Goal: Task Accomplishment & Management: Manage account settings

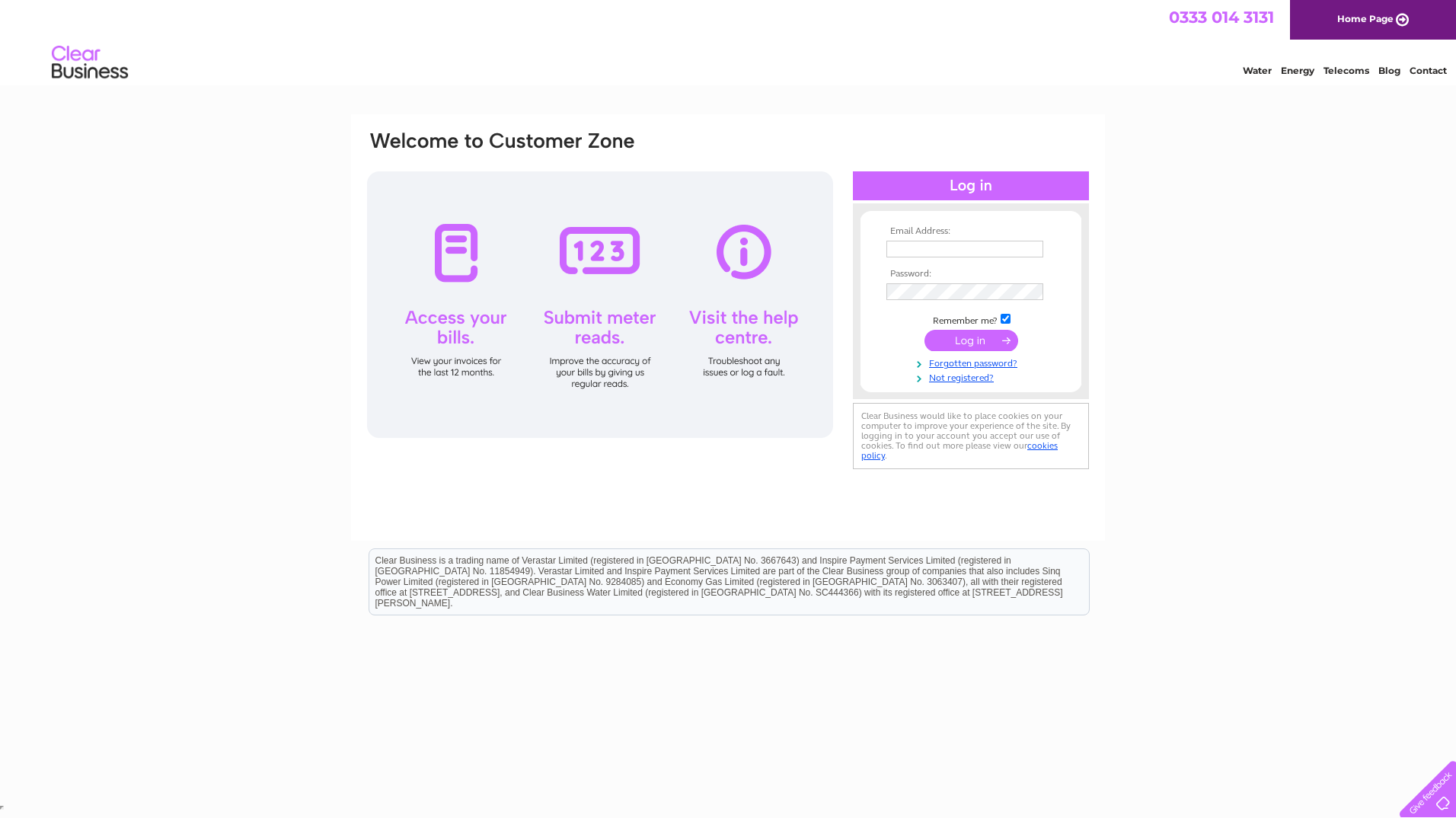
type input "[EMAIL_ADDRESS][DOMAIN_NAME]"
click at [978, 341] on input "submit" at bounding box center [971, 340] width 94 height 21
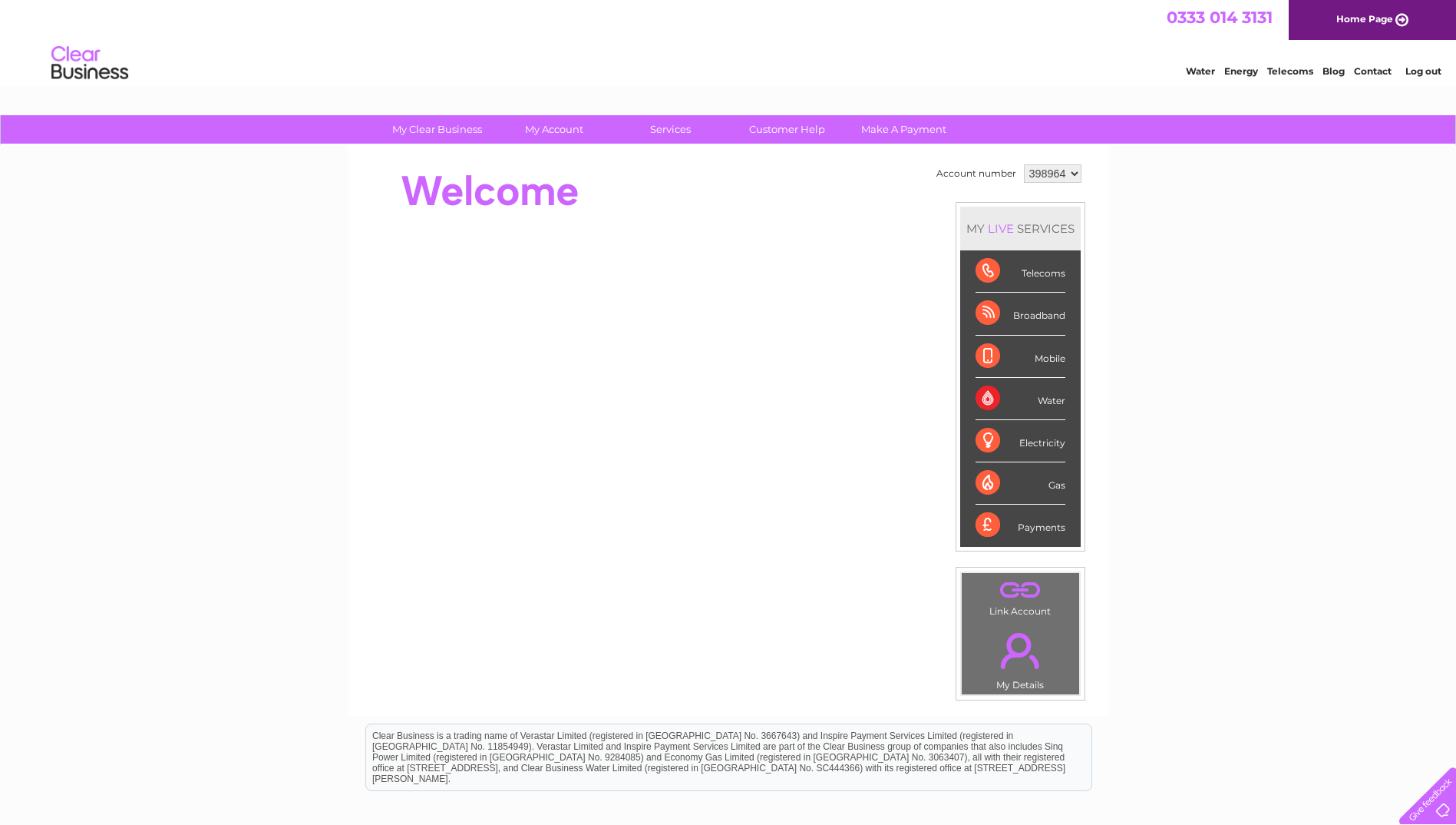
click at [1068, 175] on select "398964 415090" at bounding box center [1053, 174] width 58 height 18
select select "415090"
click at [1024, 165] on select "398964 415090" at bounding box center [1053, 174] width 58 height 18
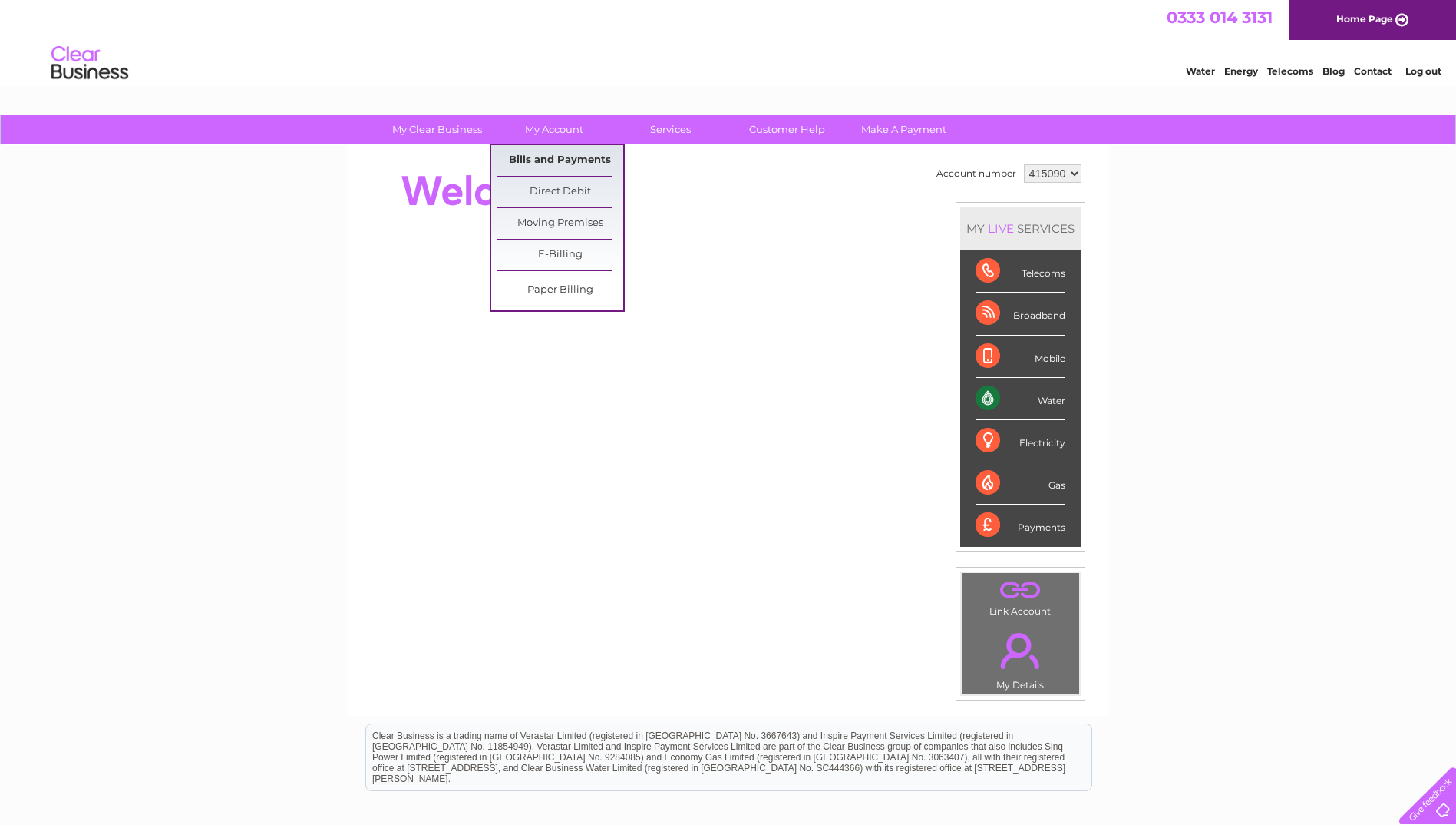
click at [555, 157] on link "Bills and Payments" at bounding box center [560, 160] width 127 height 30
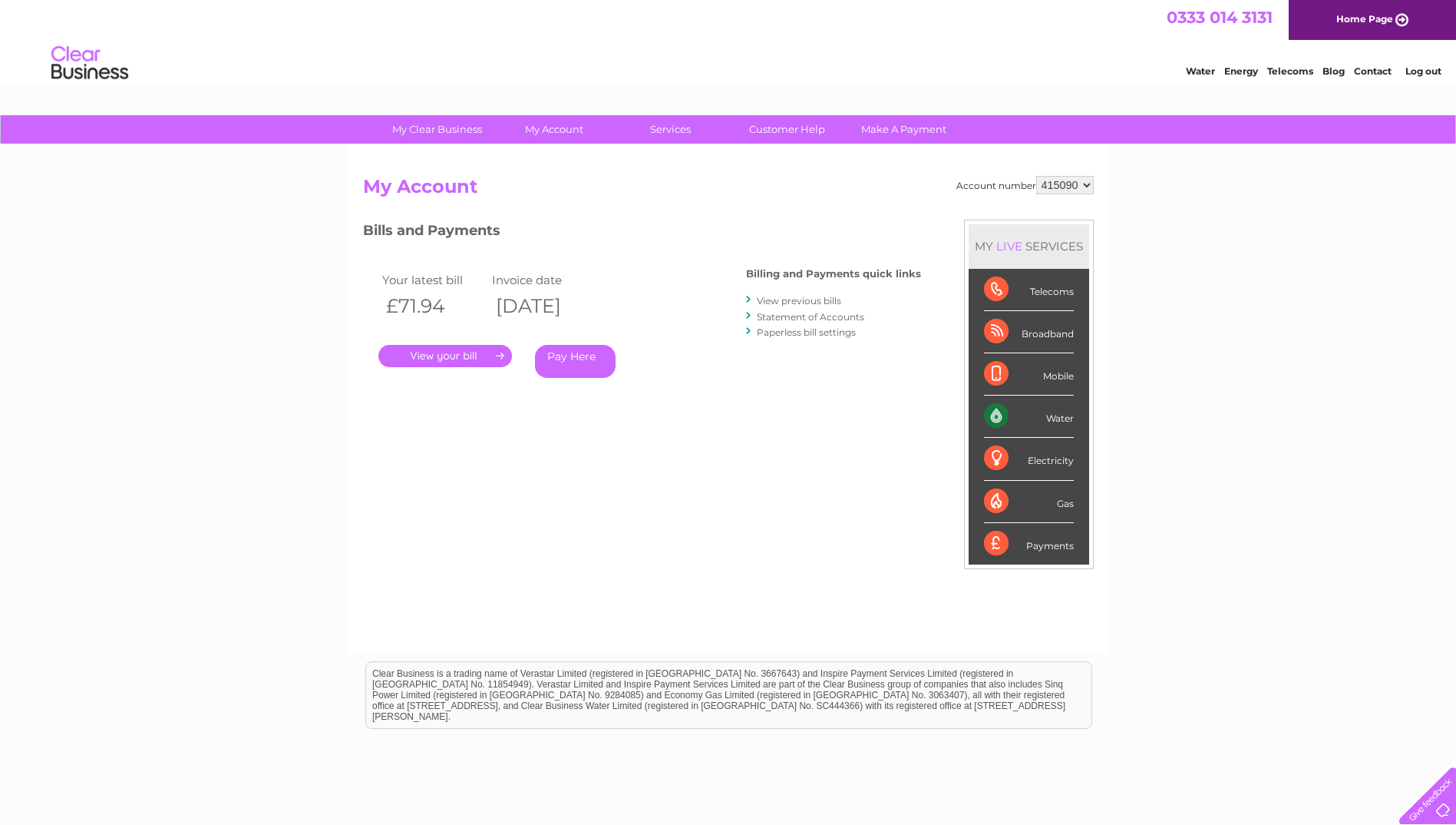
click at [454, 353] on link "." at bounding box center [445, 356] width 133 height 22
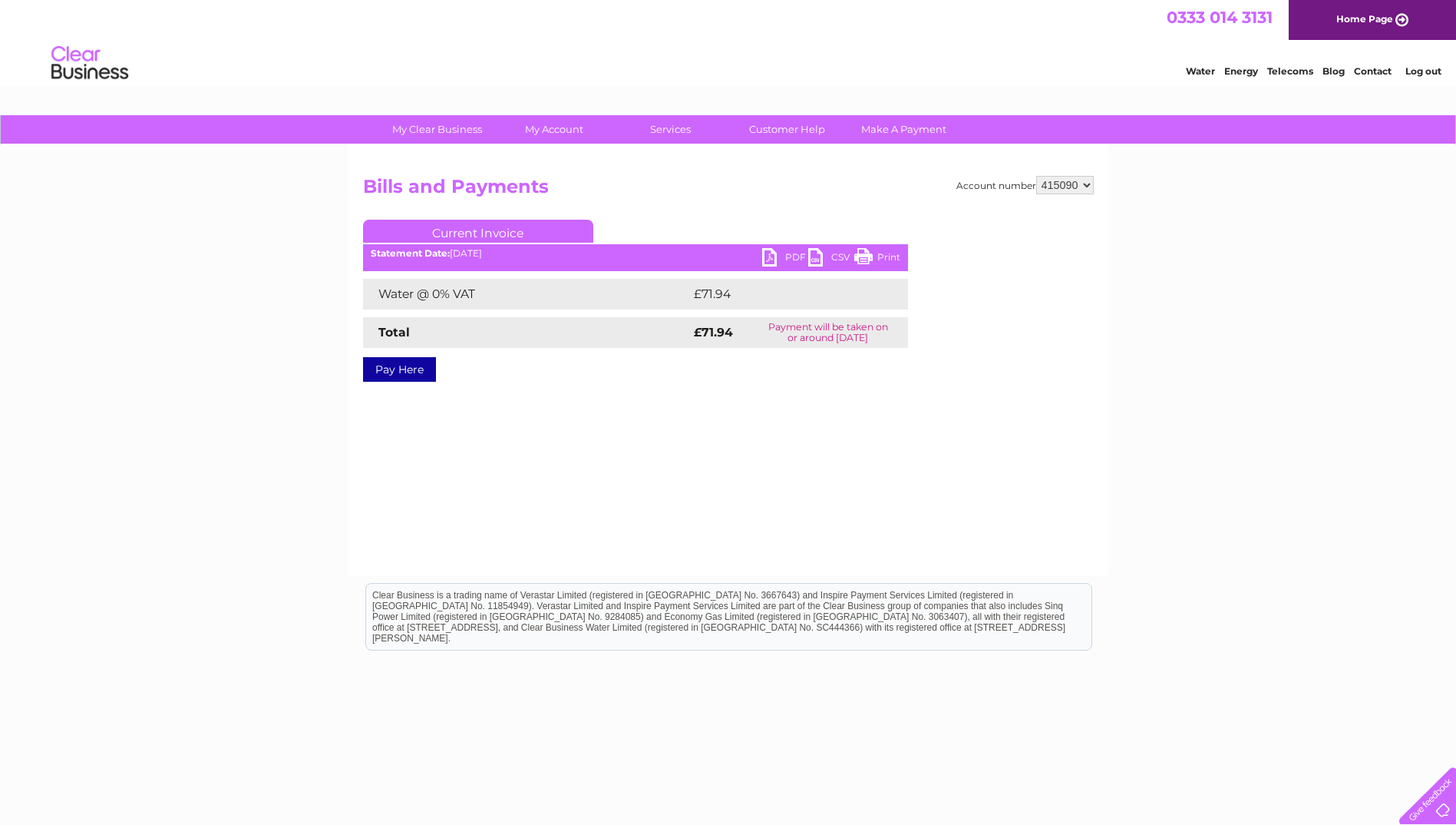
click at [796, 257] on link "PDF" at bounding box center [785, 259] width 46 height 22
